Goal: Transaction & Acquisition: Book appointment/travel/reservation

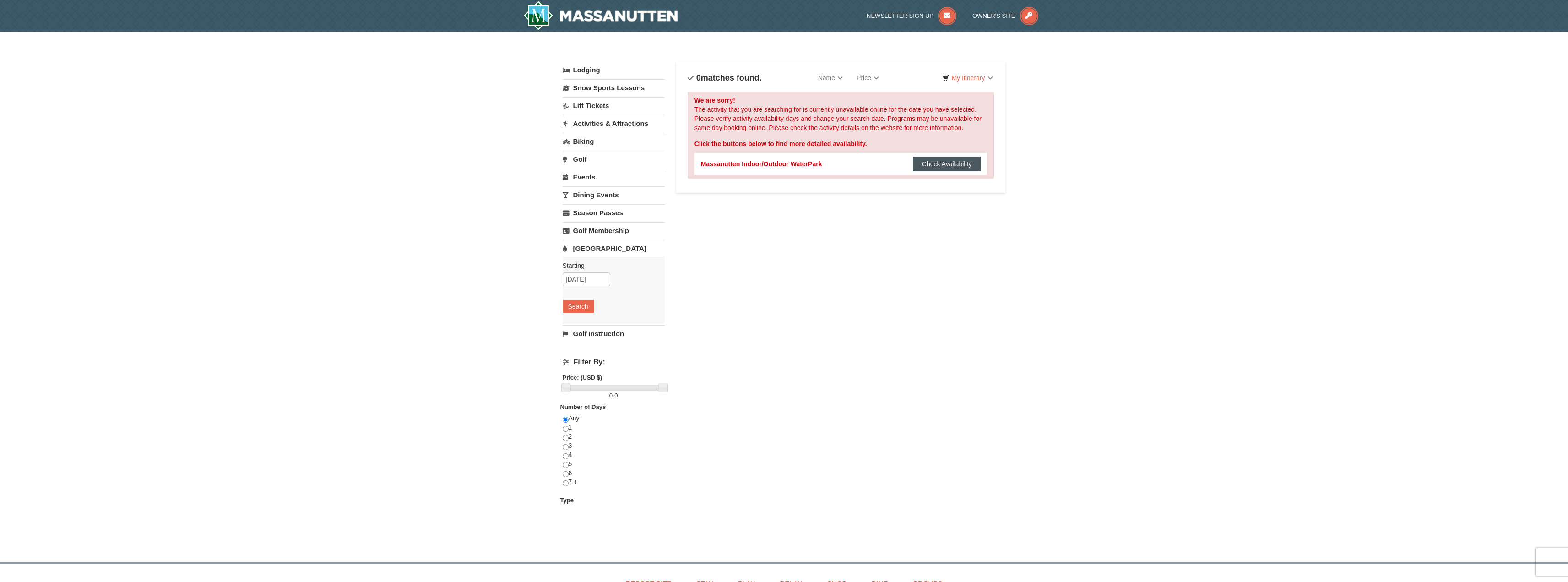
click at [943, 164] on button "Check Availability" at bounding box center [947, 164] width 68 height 15
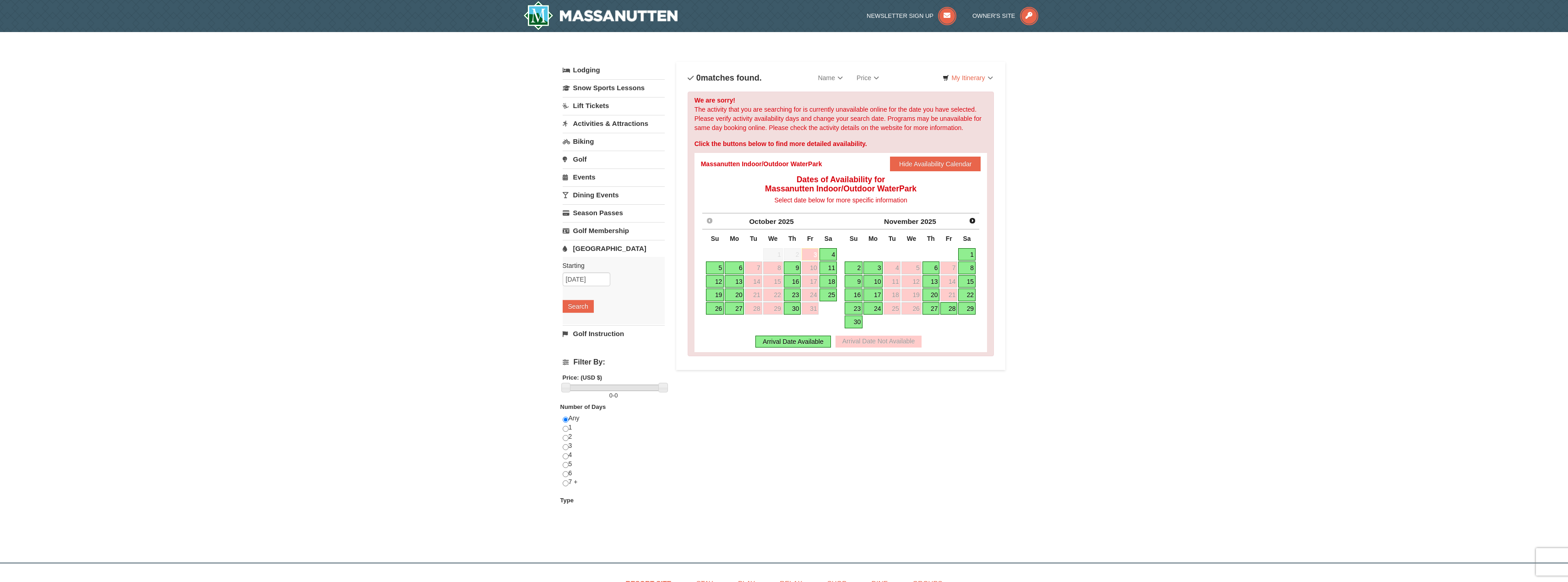
click at [463, 142] on div "× Categories List Filter My Itinerary Questions? [PHONE_NUMBER] Lodging Arrival…" at bounding box center [784, 292] width 1568 height 521
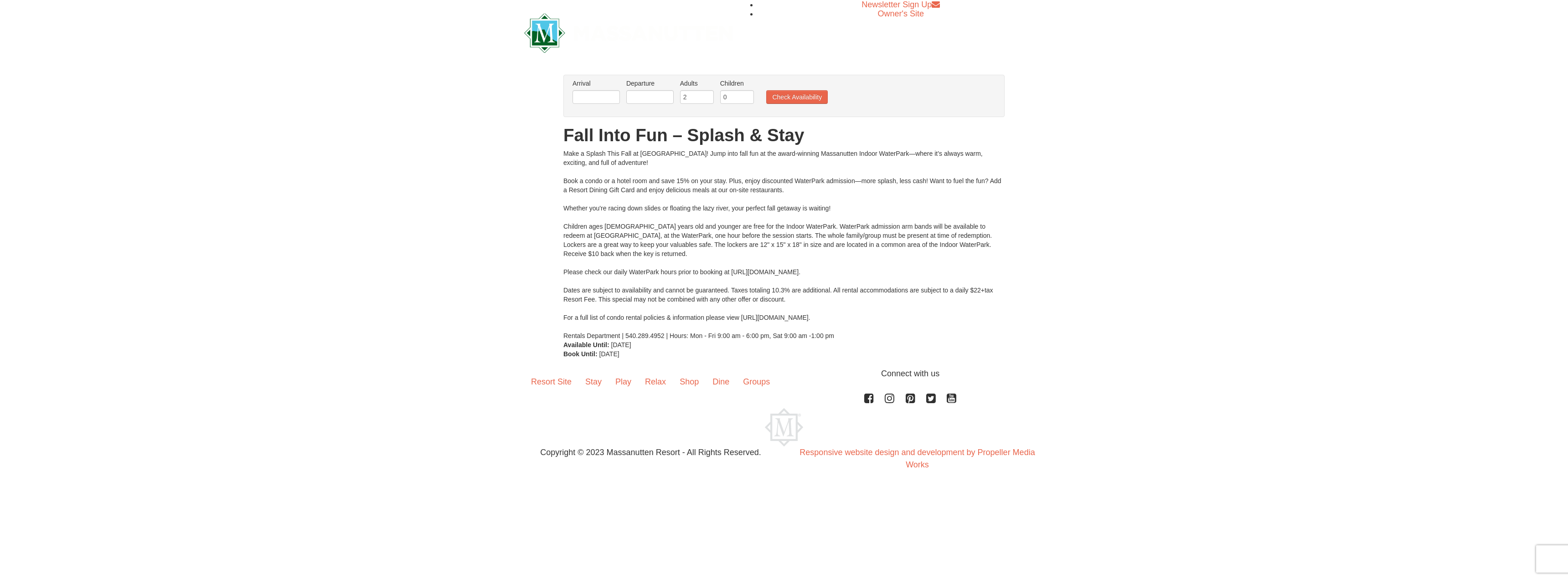
click at [578, 88] on li "Arrival Please format dates MM/DD/YYYY Please format dates MM/DD/YYYY" at bounding box center [596, 94] width 52 height 30
click at [582, 94] on input "text" at bounding box center [597, 97] width 47 height 13
click at [669, 176] on link "17" at bounding box center [669, 176] width 15 height 13
type input "[DATE]"
click at [653, 95] on input "text" at bounding box center [650, 97] width 47 height 13
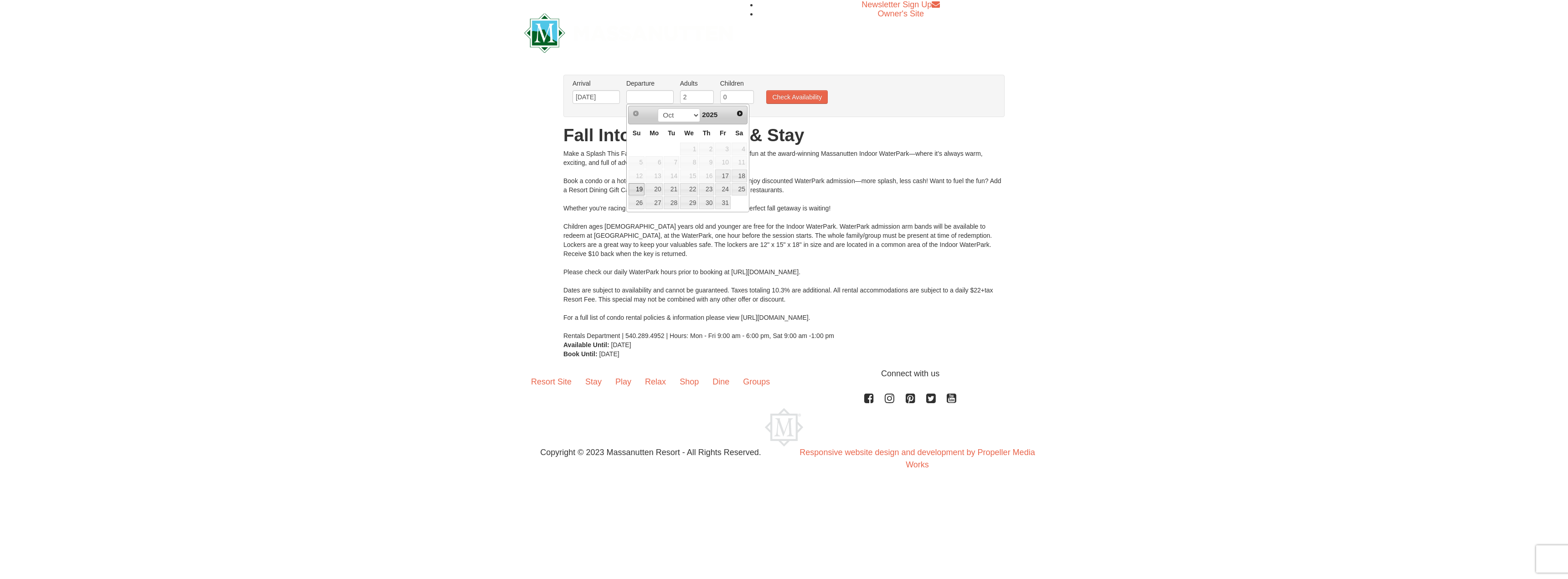
click at [642, 187] on link "19" at bounding box center [637, 189] width 16 height 13
type input "[DATE]"
click at [742, 99] on input "0" at bounding box center [737, 97] width 33 height 13
click at [748, 92] on input "1" at bounding box center [737, 97] width 33 height 13
click at [748, 92] on input "2" at bounding box center [737, 97] width 33 height 13
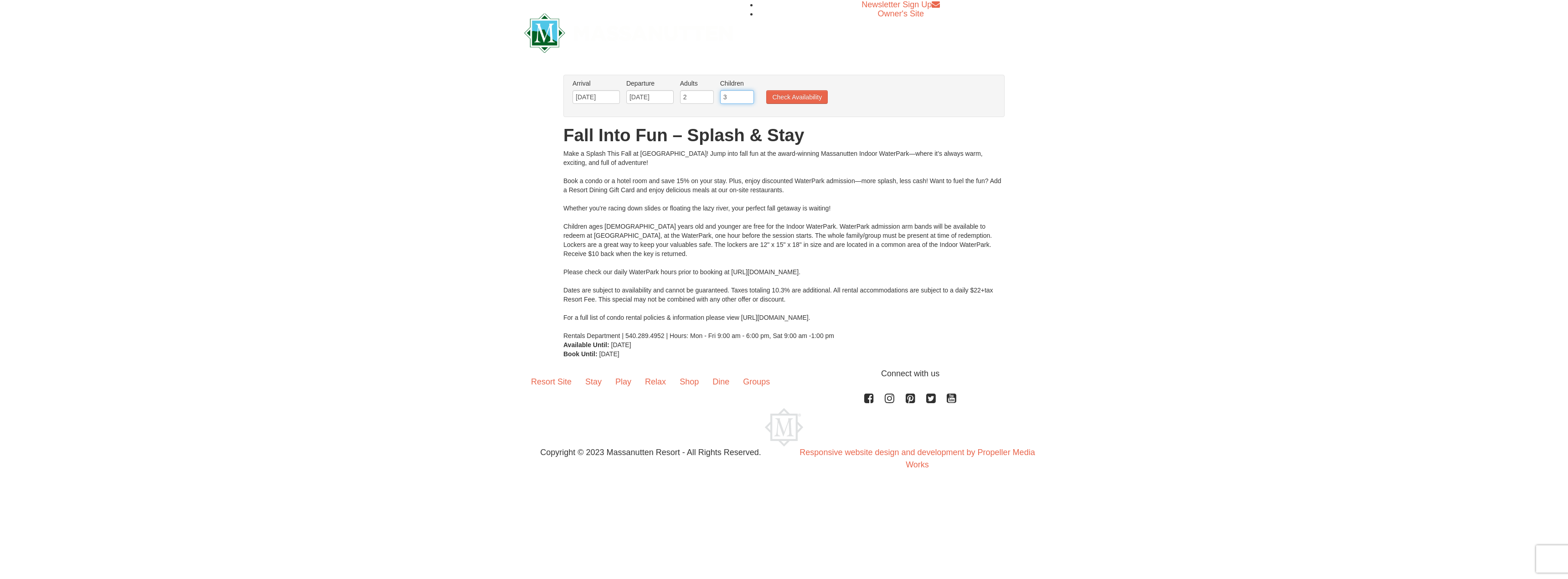
type input "3"
click at [748, 92] on input "3" at bounding box center [737, 97] width 33 height 13
click at [781, 92] on button "Check Availability" at bounding box center [797, 97] width 61 height 13
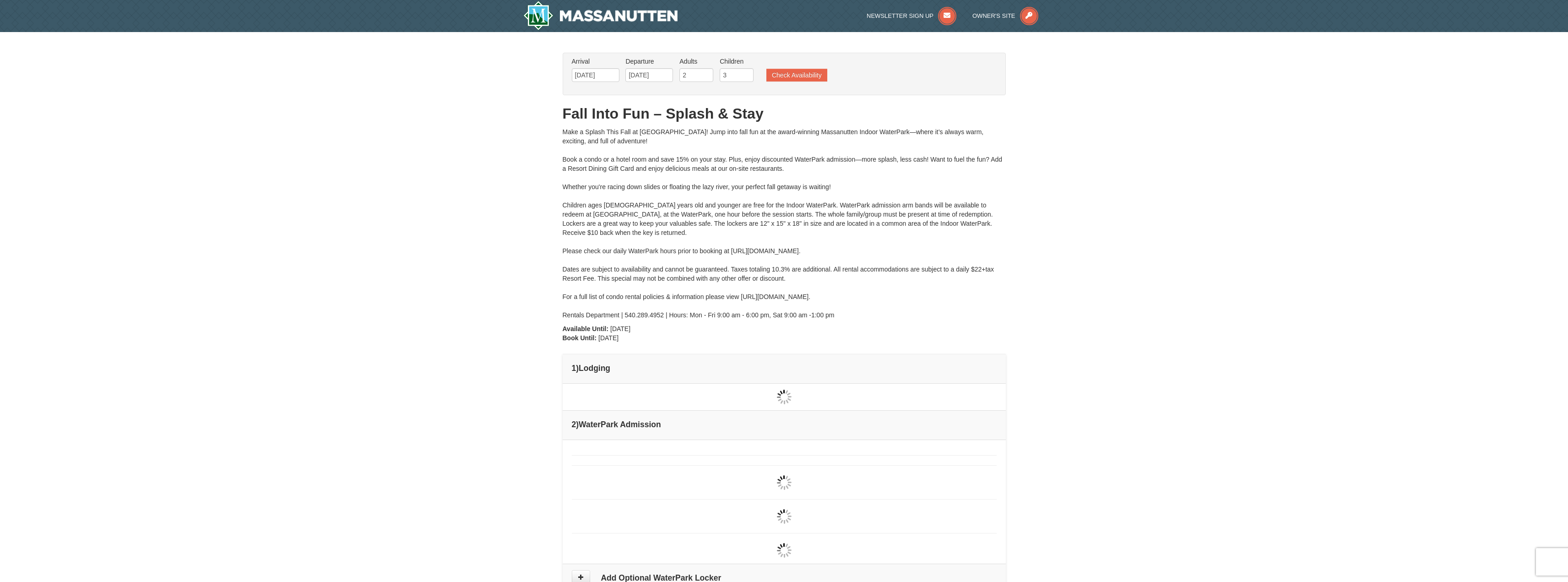
type input "10/18/2025"
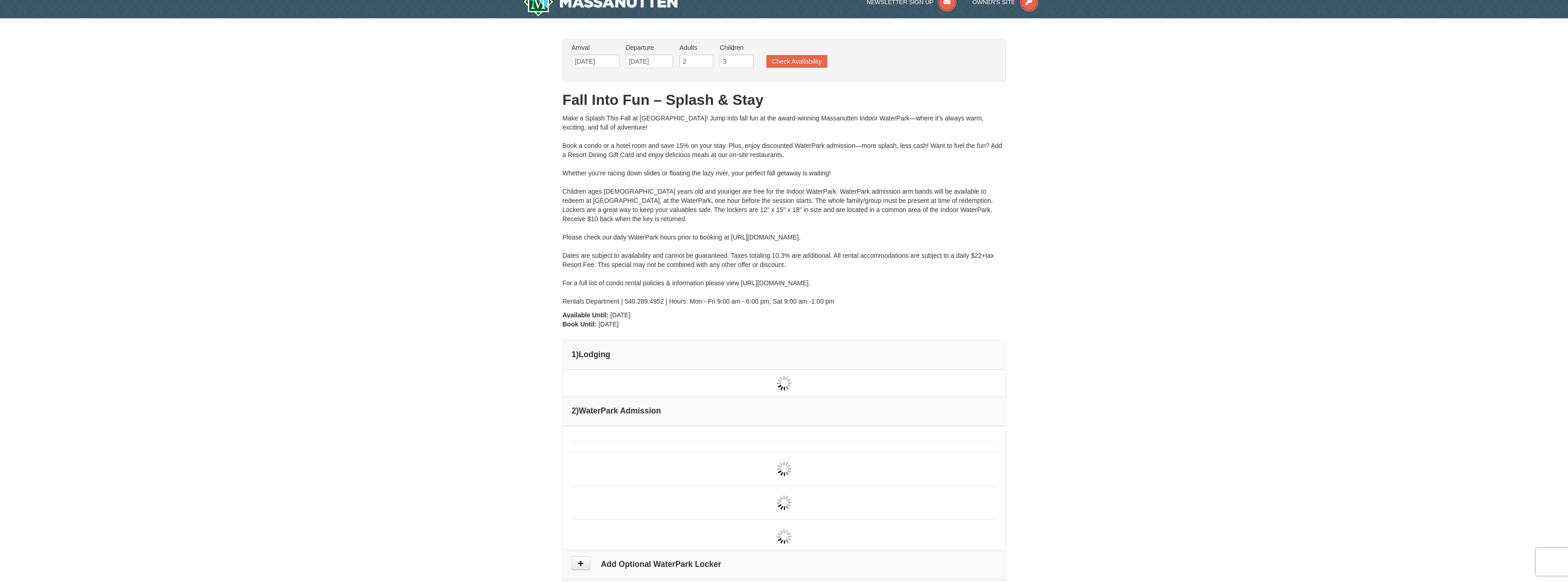
type input "[DATE]"
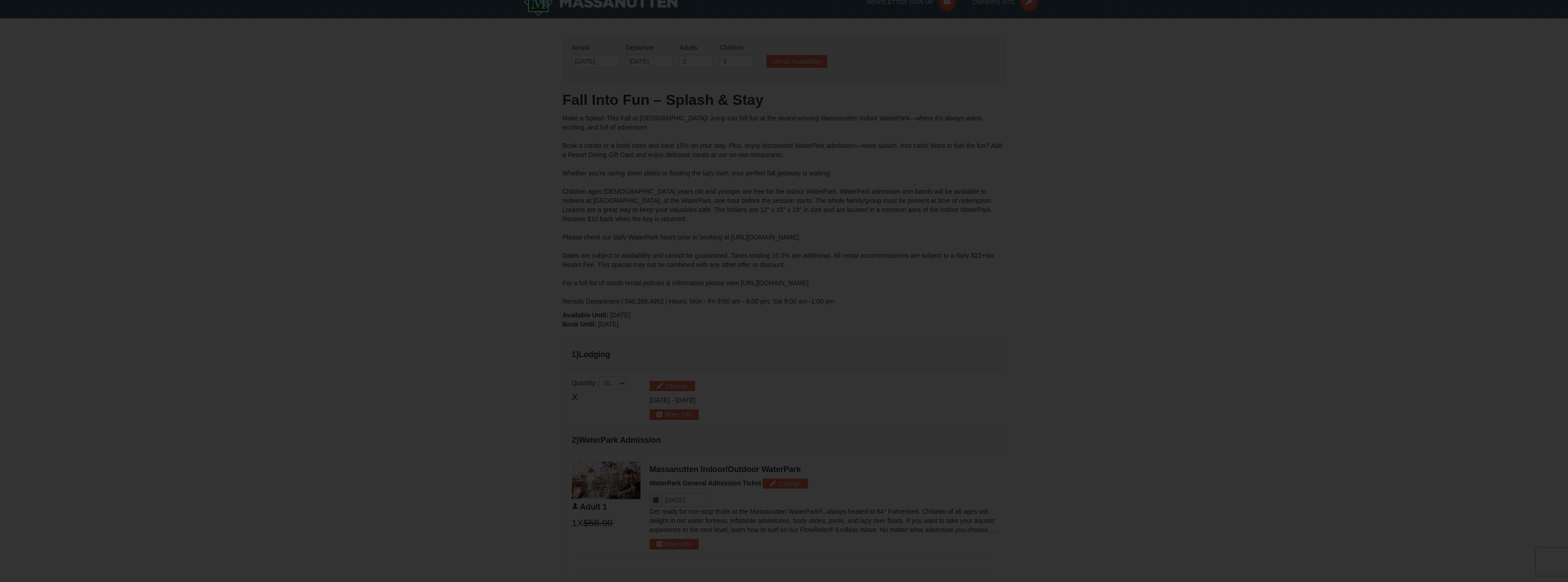
type input "[DATE]"
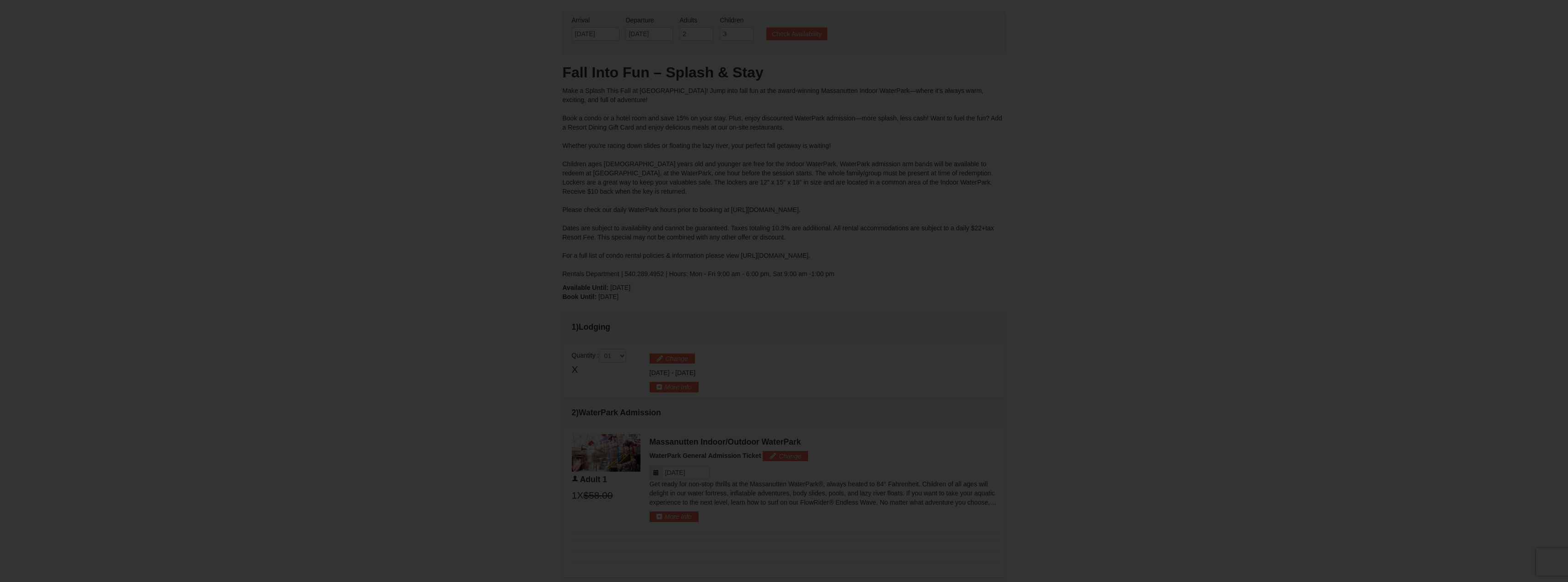
type input "[DATE]"
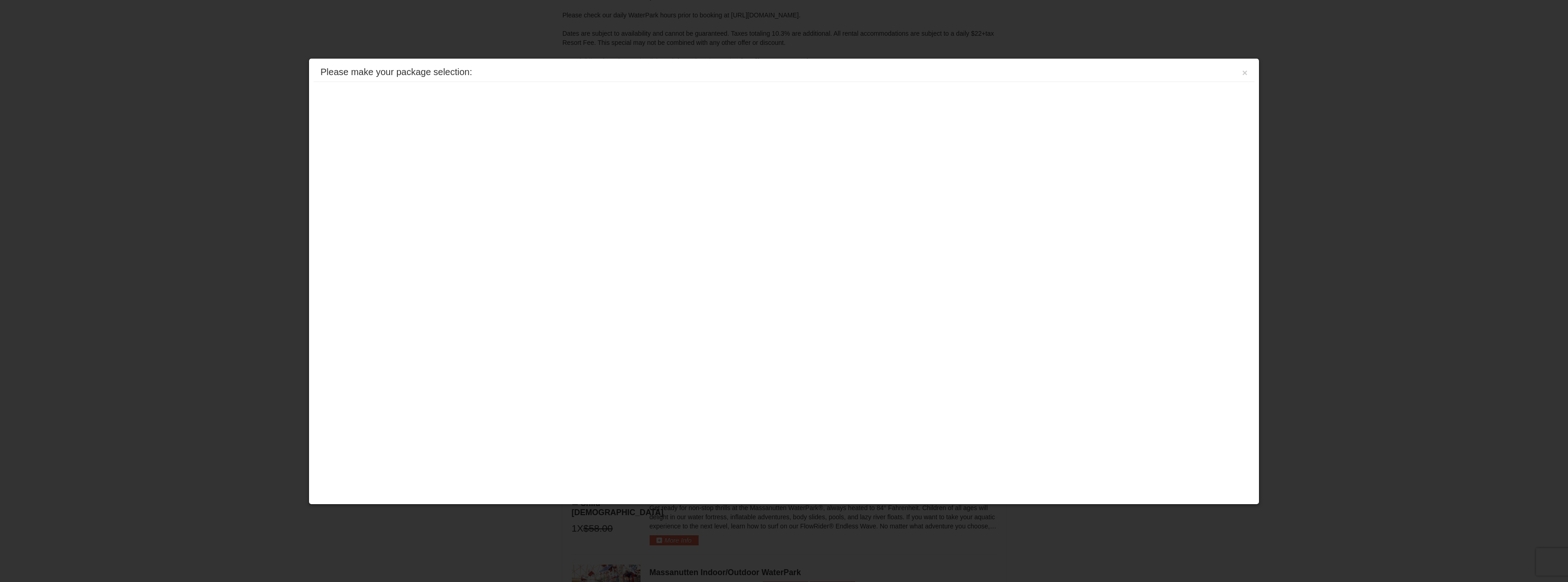
scroll to position [208, 0]
drag, startPoint x: 405, startPoint y: 186, endPoint x: 468, endPoint y: 154, distance: 70.7
click at [405, 183] on div "Please make your package selection: × Eagle Trace - Mountain Townhomes Eagle Tr…" at bounding box center [784, 281] width 951 height 446
click at [1242, 73] on button "×" at bounding box center [1245, 73] width 6 height 9
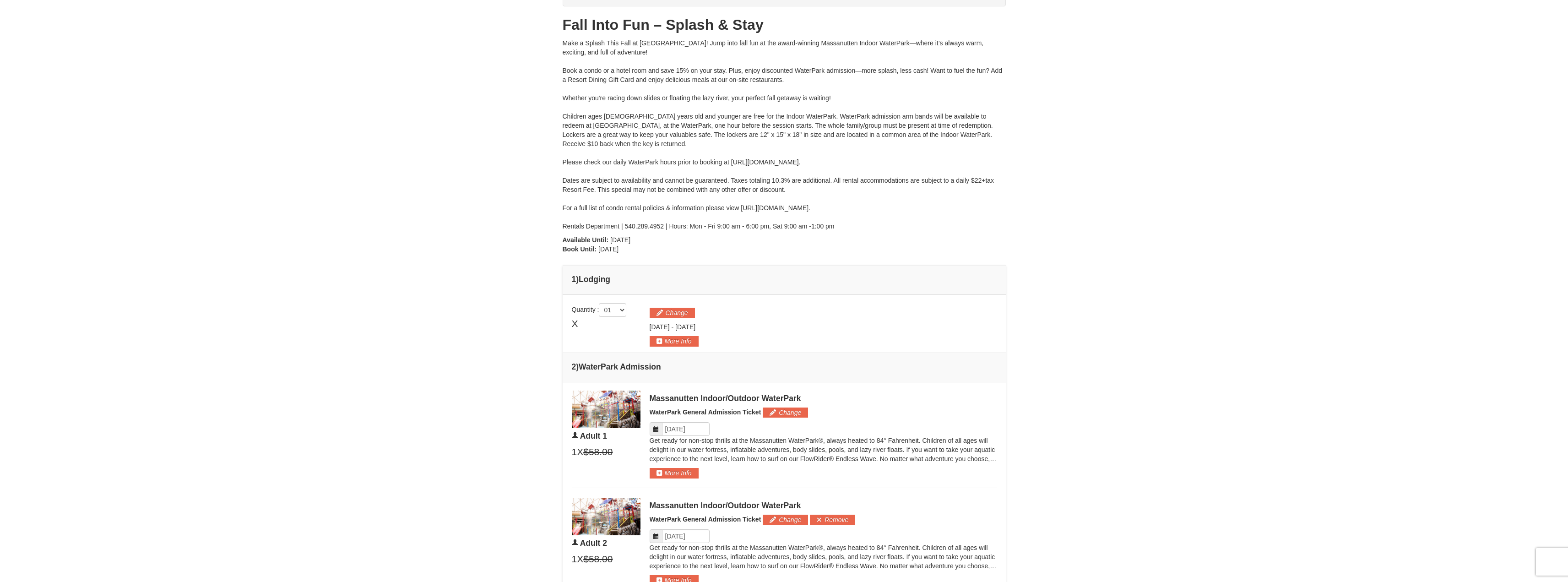
scroll to position [92, 0]
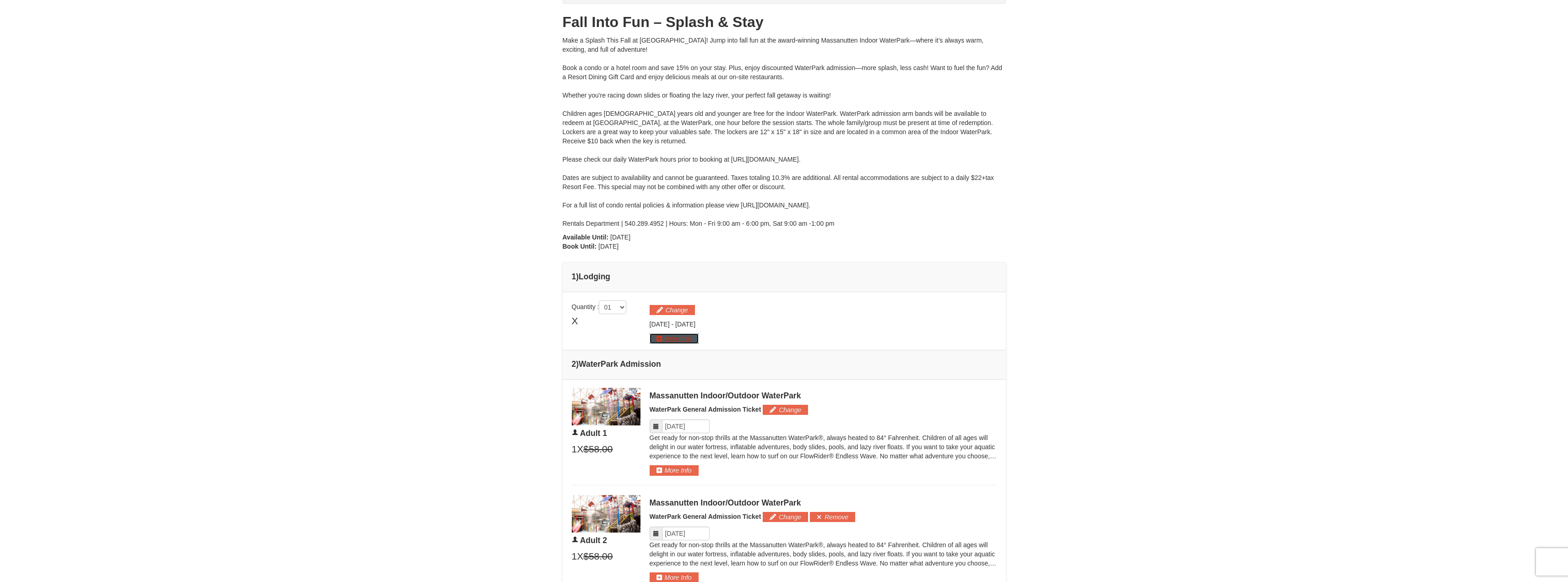
click at [660, 336] on button "More Info" at bounding box center [674, 338] width 49 height 10
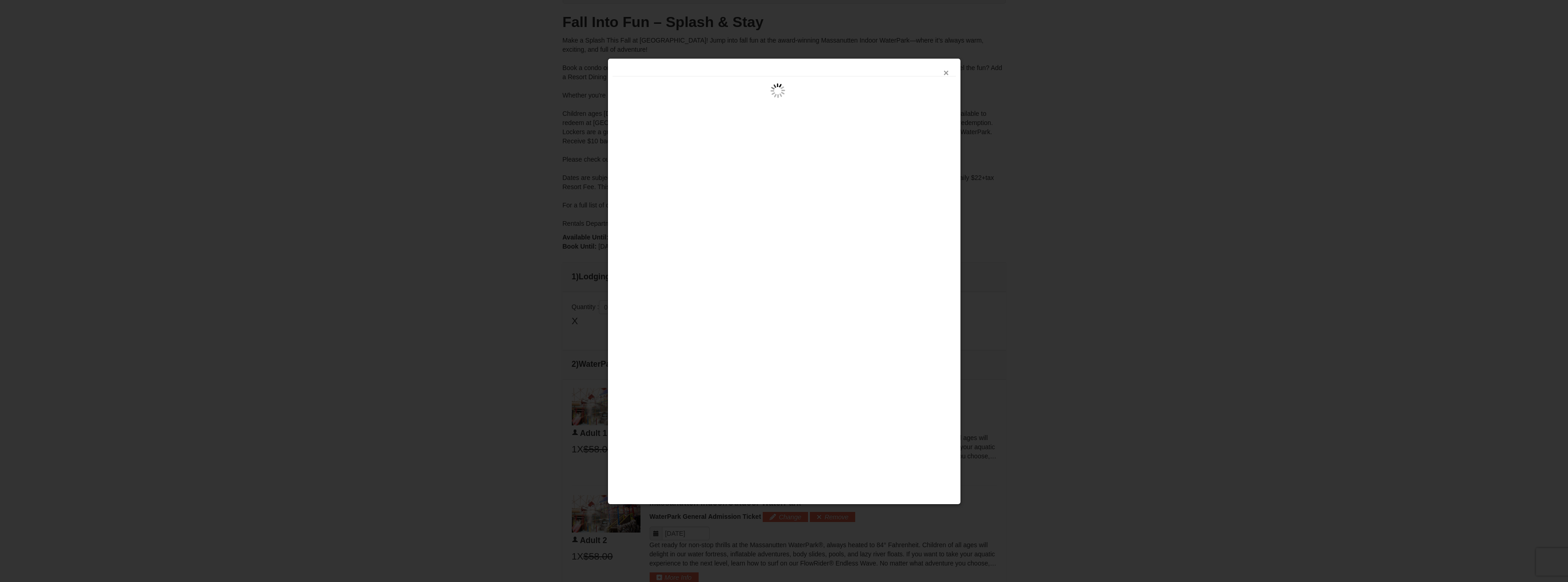
click at [943, 74] on button "×" at bounding box center [946, 73] width 6 height 9
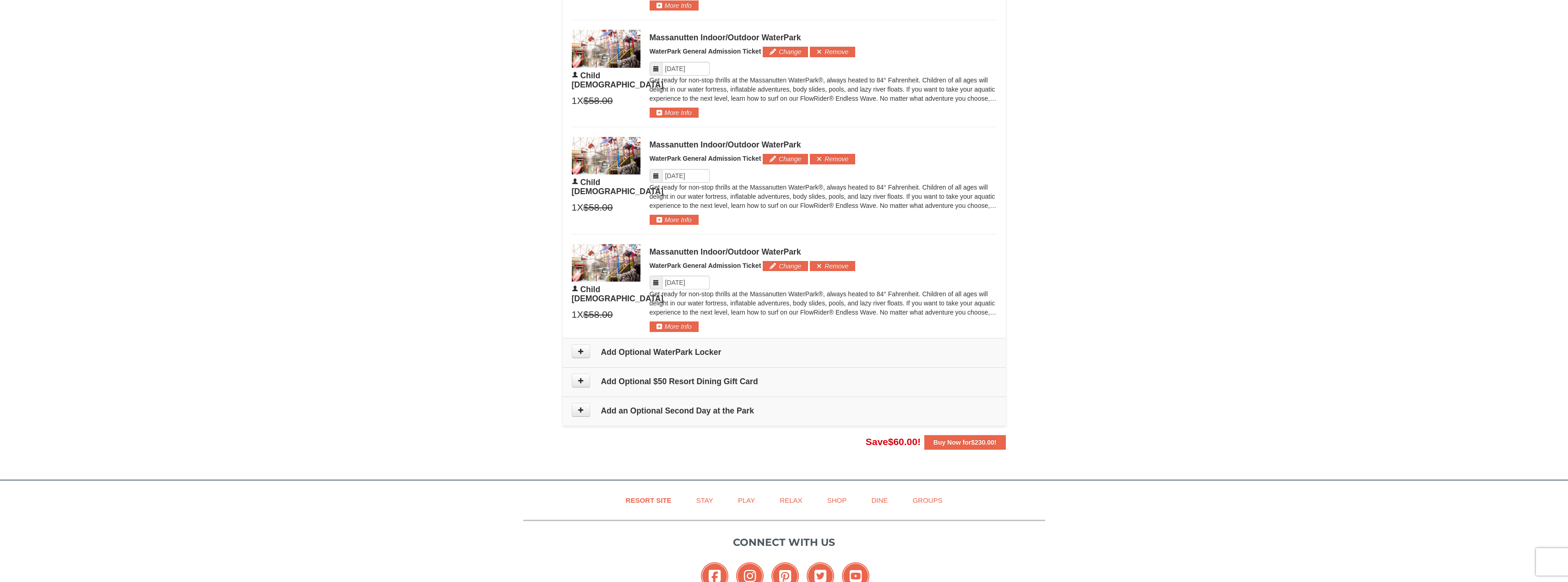
scroll to position [732, 0]
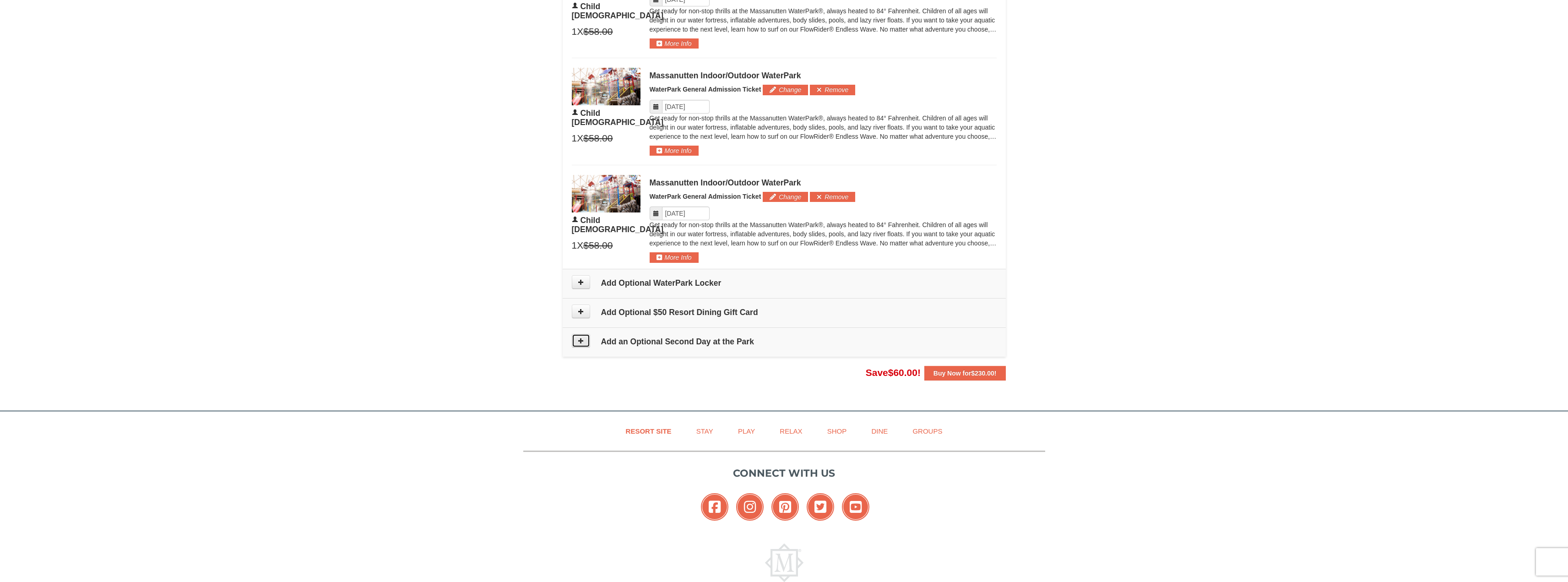
click at [584, 340] on button at bounding box center [581, 341] width 18 height 13
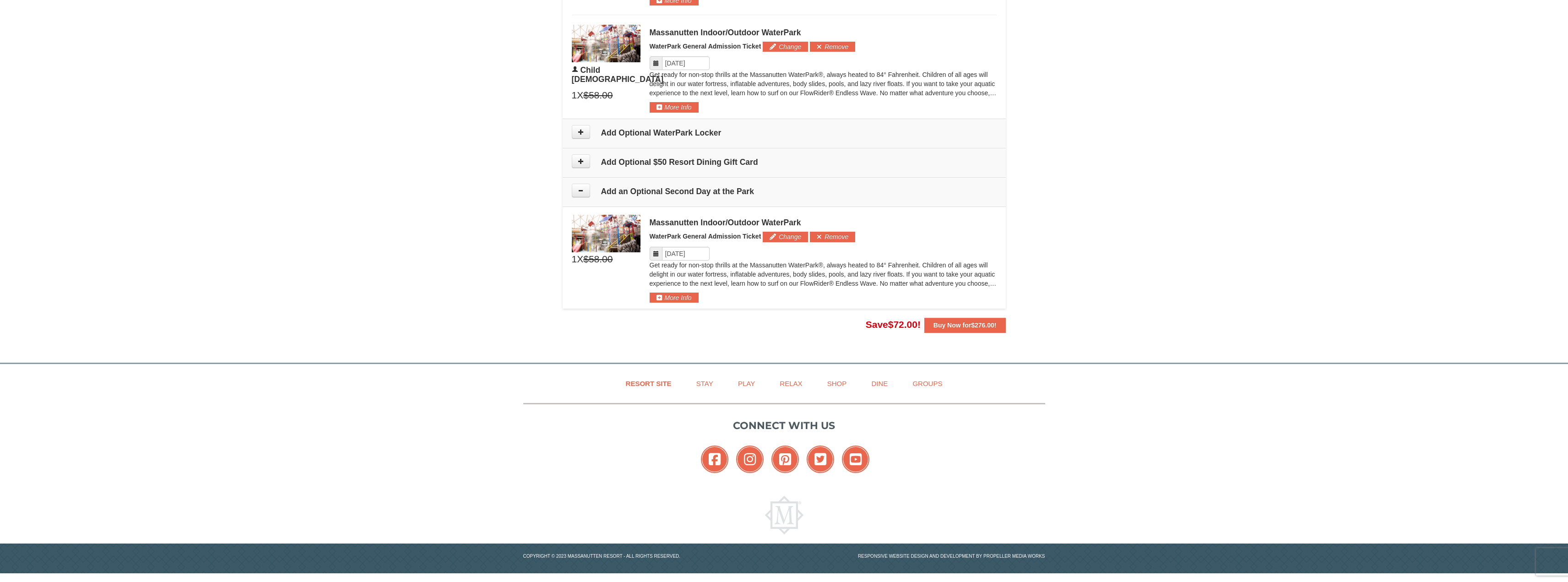
scroll to position [883, 0]
click at [674, 298] on button "More Info" at bounding box center [674, 297] width 49 height 10
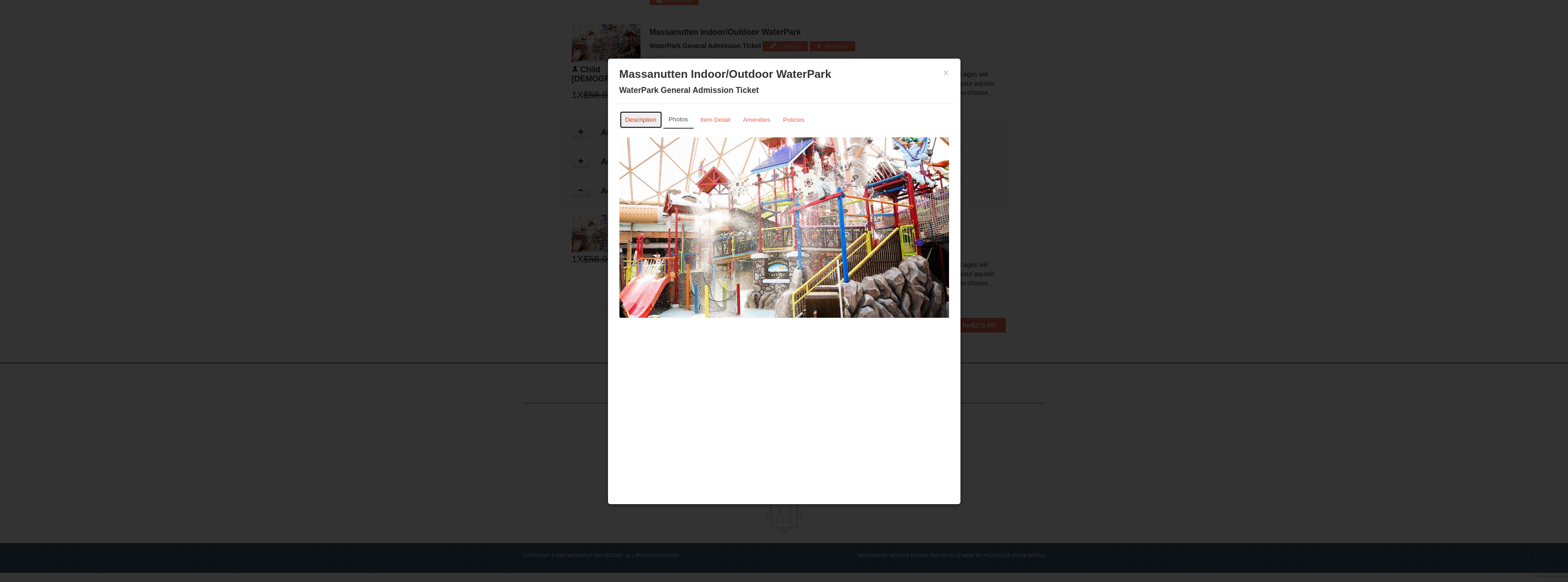
click at [661, 121] on link "Description" at bounding box center [641, 119] width 43 height 18
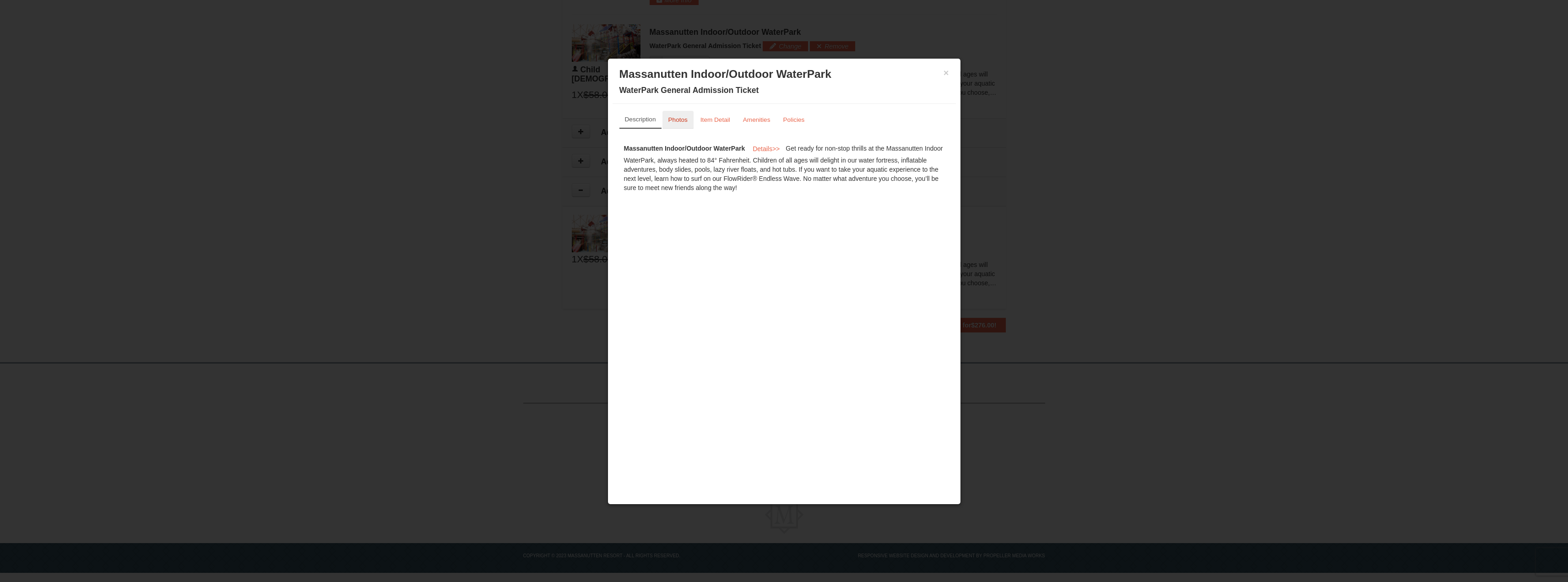
click at [680, 122] on small "Photos" at bounding box center [677, 119] width 19 height 7
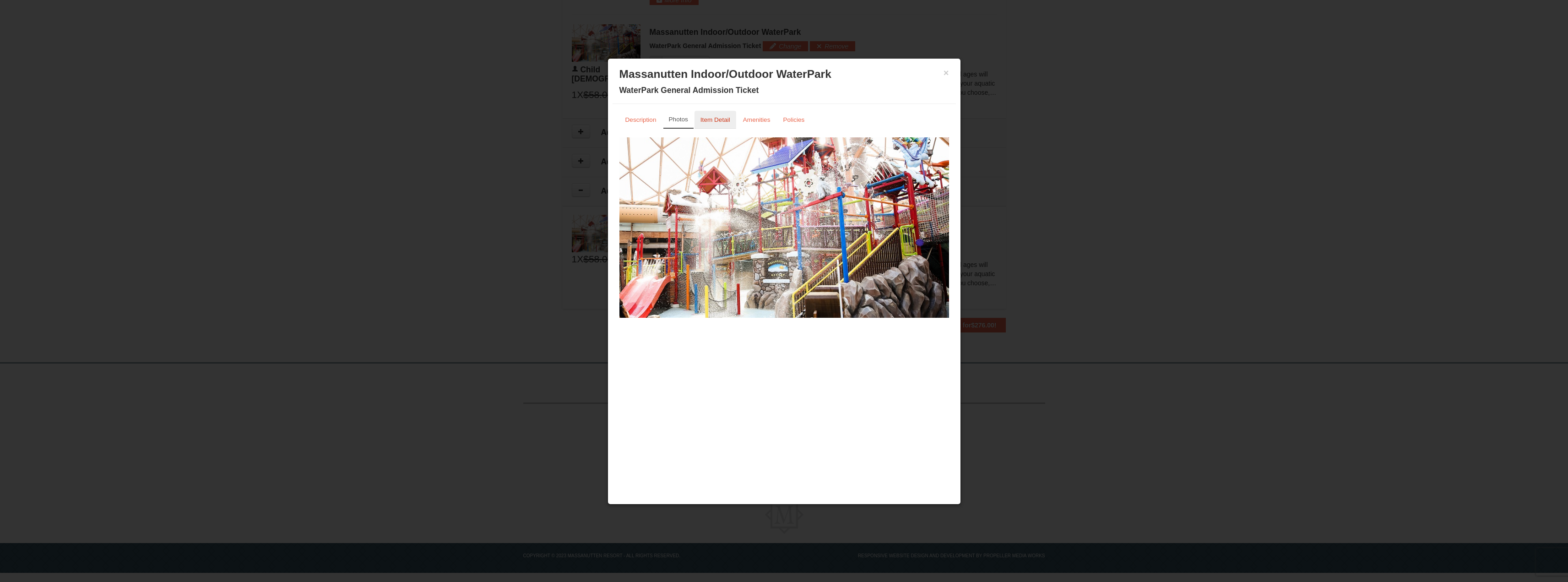
click at [712, 125] on link "Item Detail" at bounding box center [715, 119] width 42 height 18
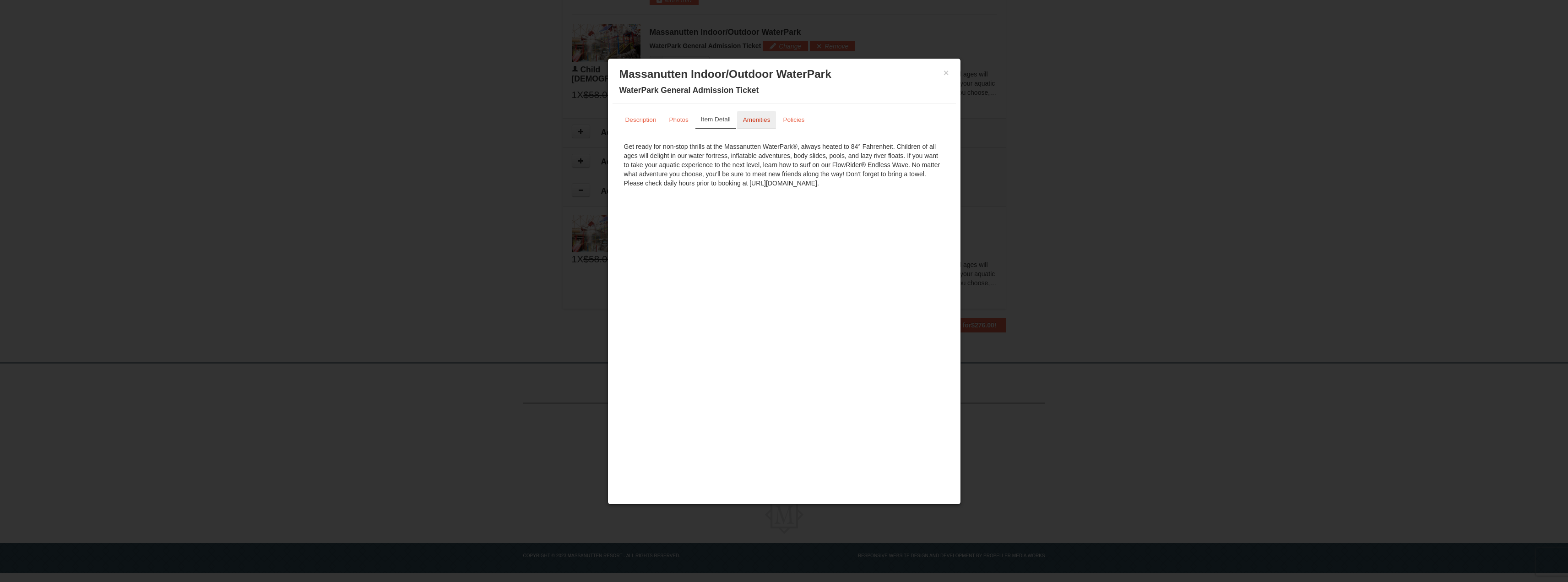
click at [748, 127] on link "Amenities" at bounding box center [757, 119] width 39 height 18
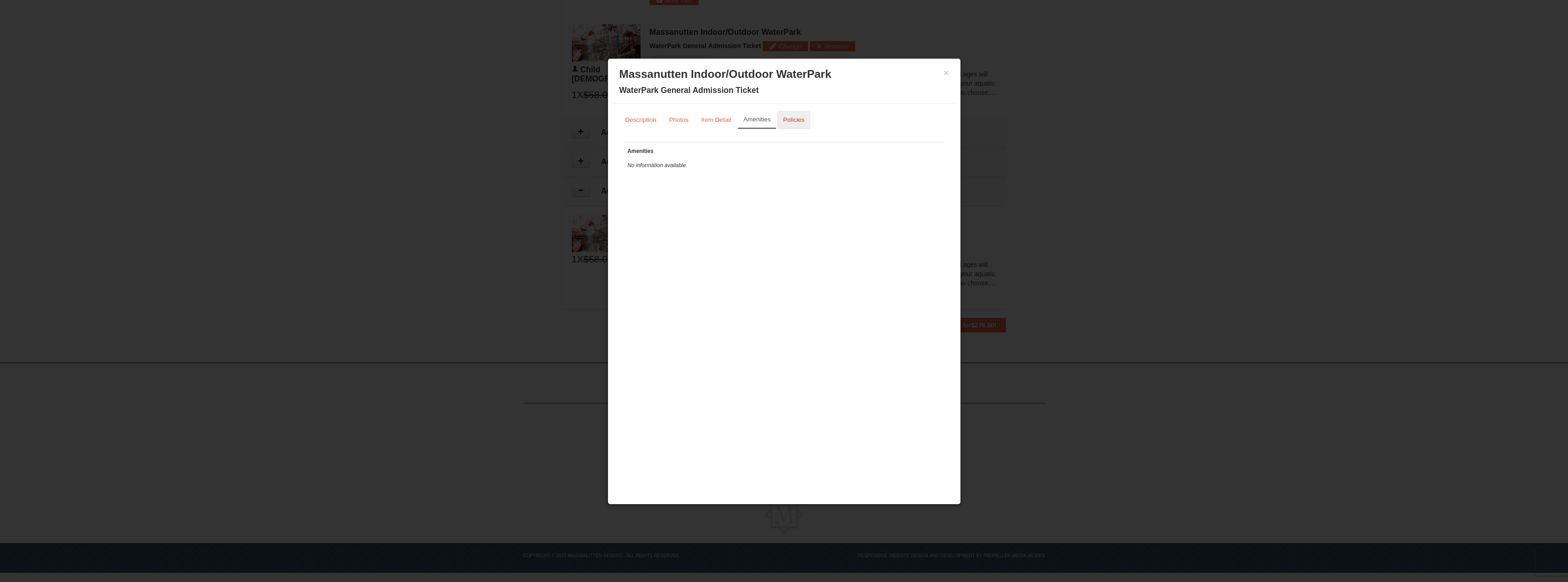
click at [806, 121] on link "Policies" at bounding box center [793, 119] width 34 height 18
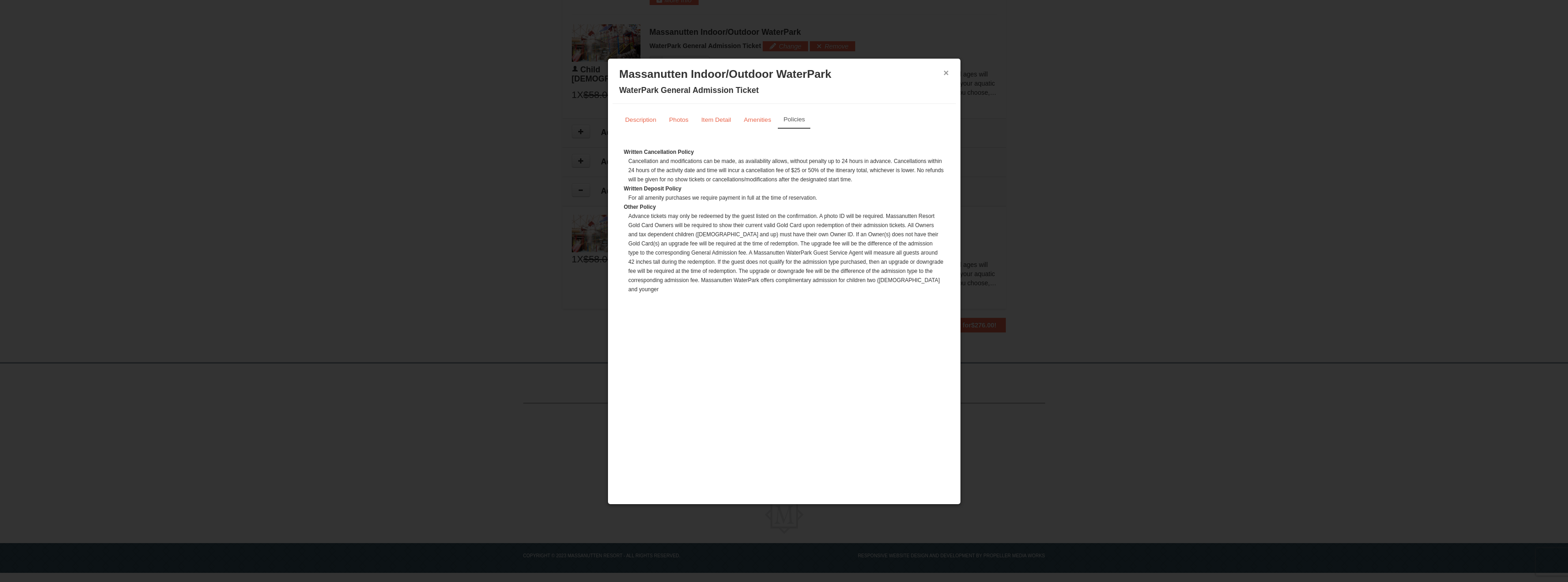
click at [945, 72] on button "×" at bounding box center [946, 73] width 6 height 9
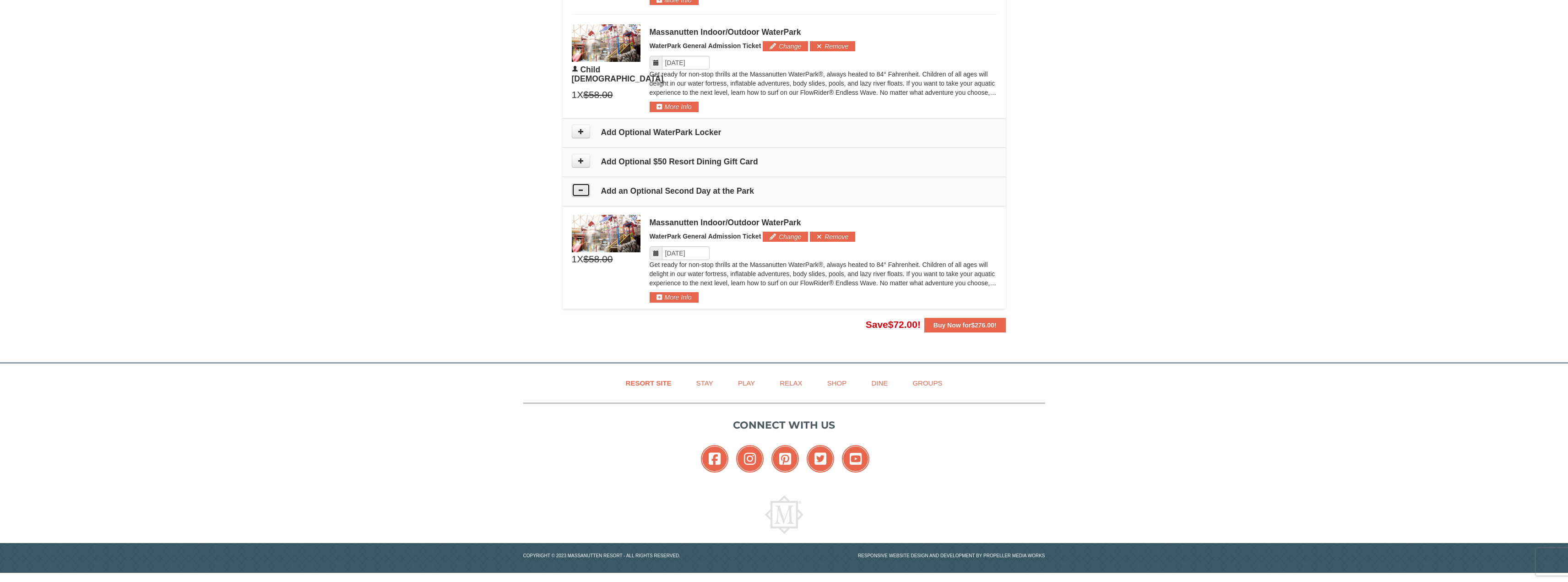
click at [584, 196] on button at bounding box center [581, 190] width 18 height 13
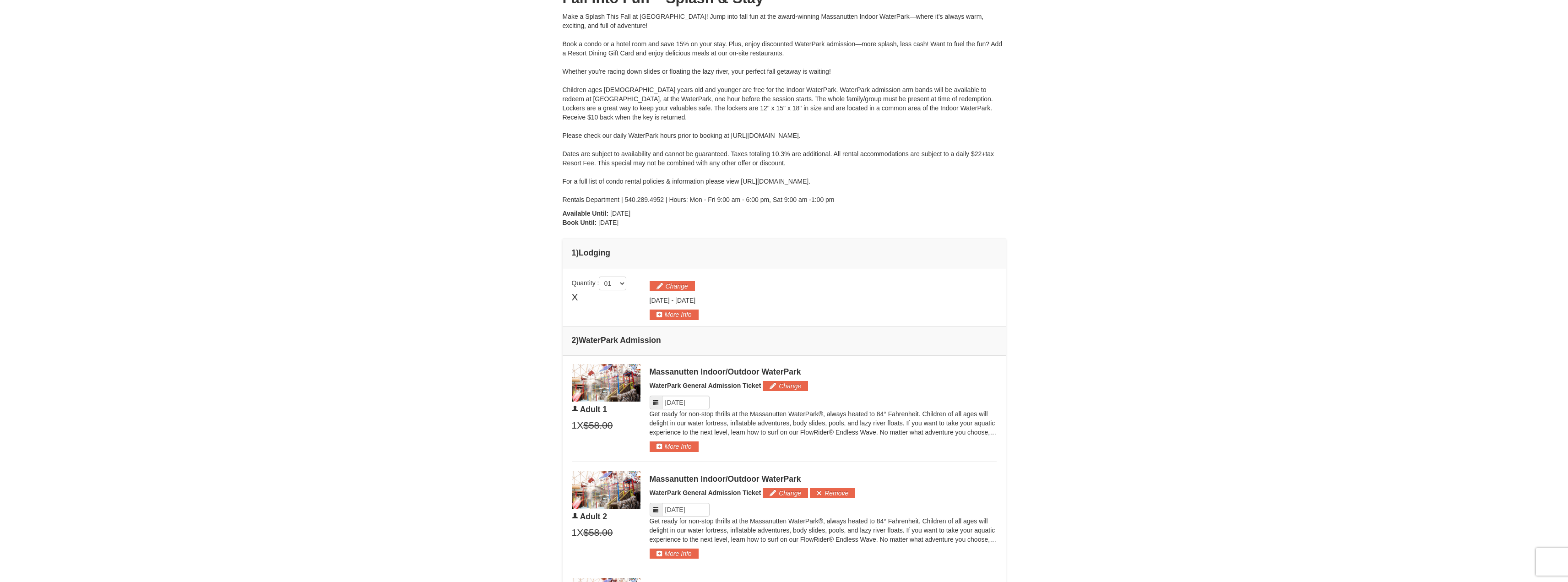
scroll to position [0, 0]
